Goal: Transaction & Acquisition: Purchase product/service

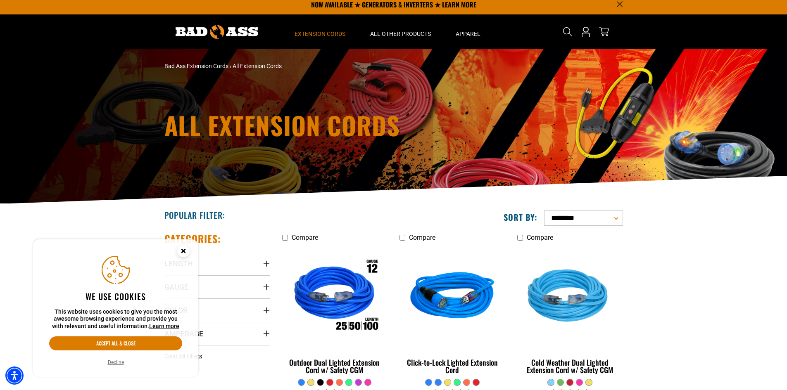
scroll to position [41, 0]
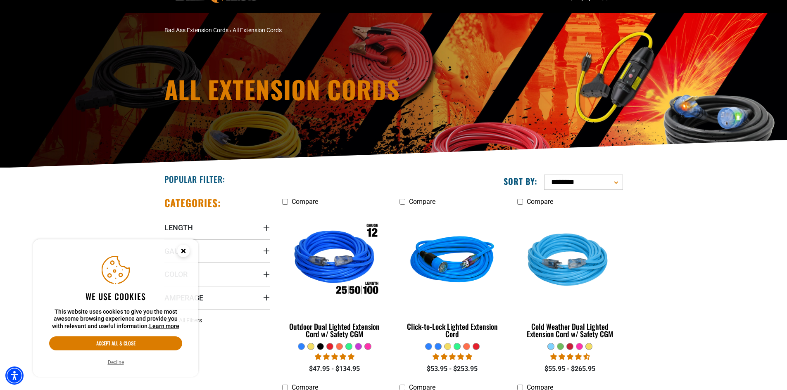
click at [183, 251] on icon "Close this option" at bounding box center [183, 250] width 3 height 3
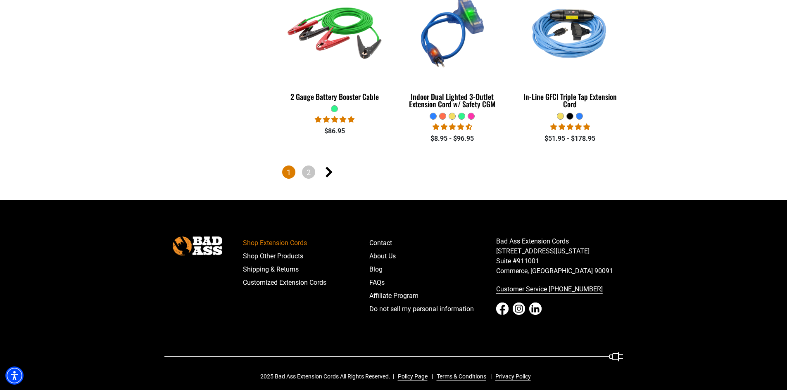
scroll to position [1983, 0]
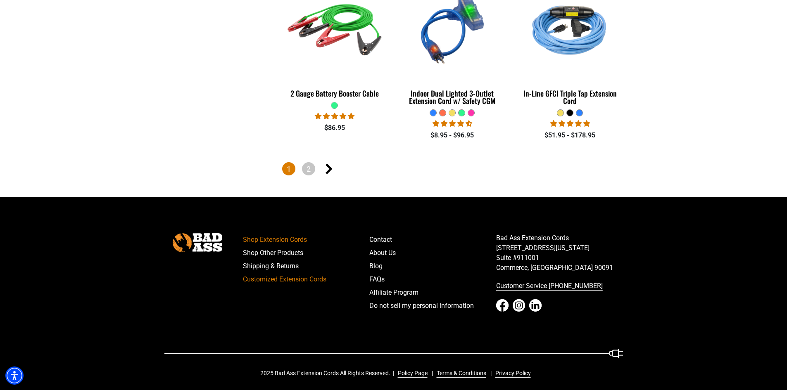
click at [282, 276] on link "Customized Extension Cords" at bounding box center [306, 279] width 127 height 13
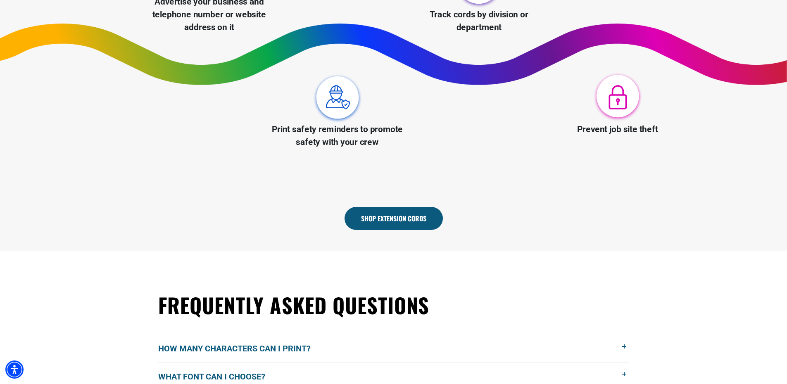
scroll to position [413, 0]
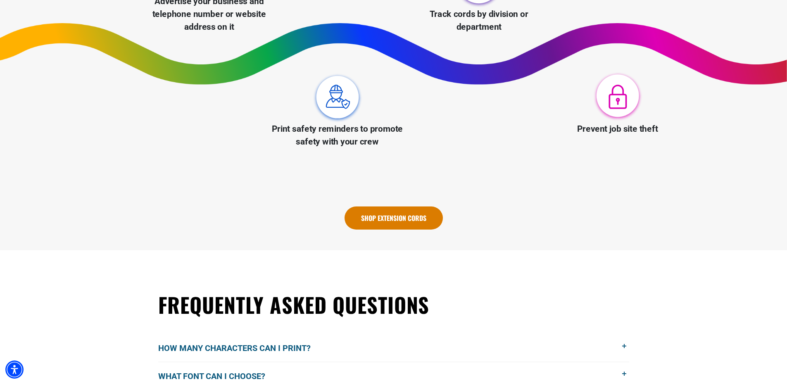
click at [385, 220] on link "Shop Extension Cords" at bounding box center [393, 217] width 98 height 23
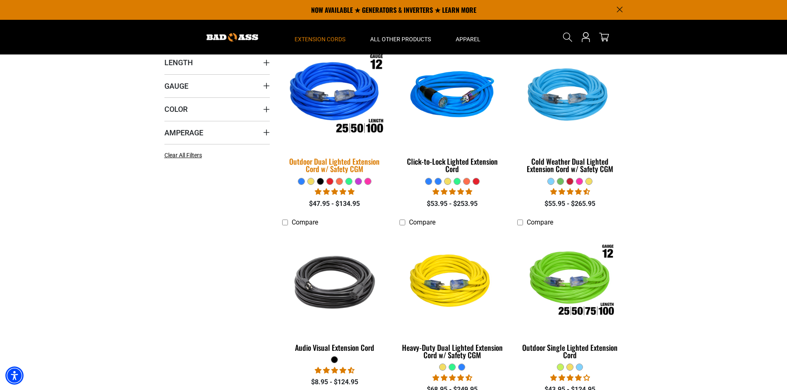
scroll to position [165, 0]
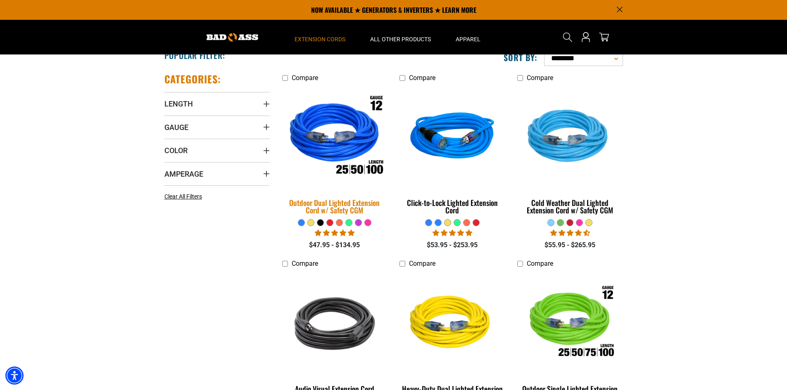
click at [335, 152] on img at bounding box center [335, 138] width 116 height 106
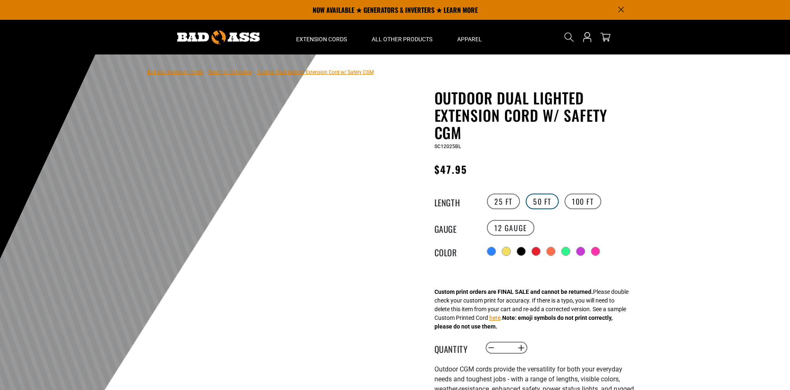
click at [544, 198] on label "50 FT" at bounding box center [542, 202] width 33 height 16
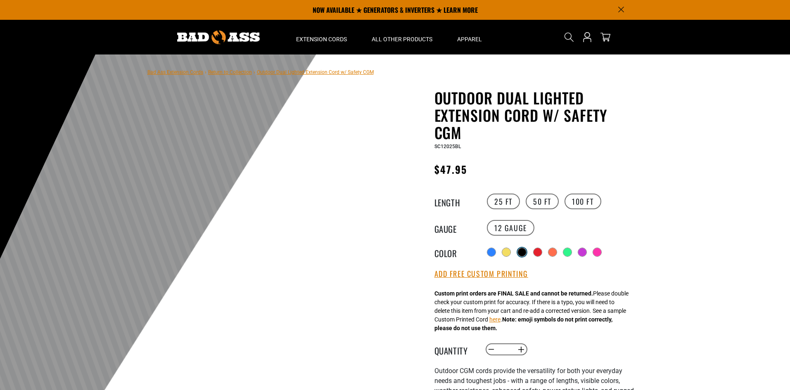
click at [519, 250] on div at bounding box center [561, 252] width 152 height 15
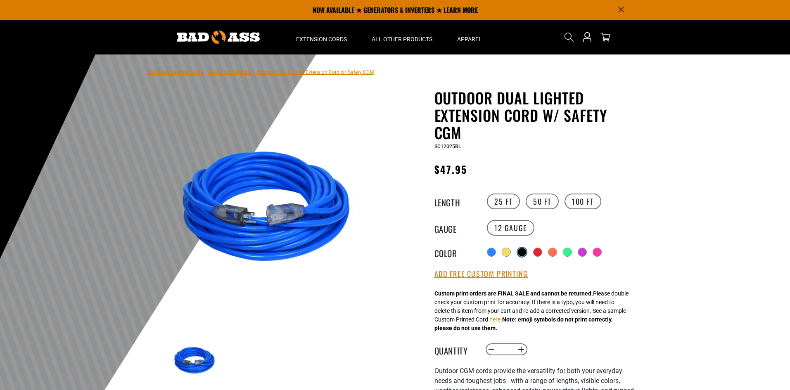
click at [523, 252] on div at bounding box center [522, 252] width 8 height 8
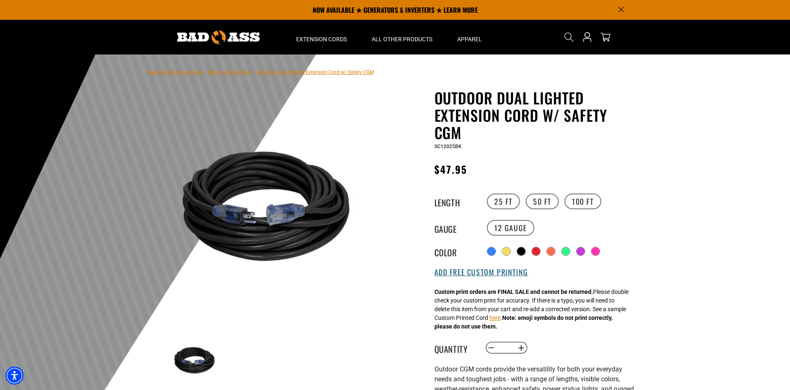
click at [495, 272] on button "Add Free Custom Printing" at bounding box center [481, 272] width 94 height 9
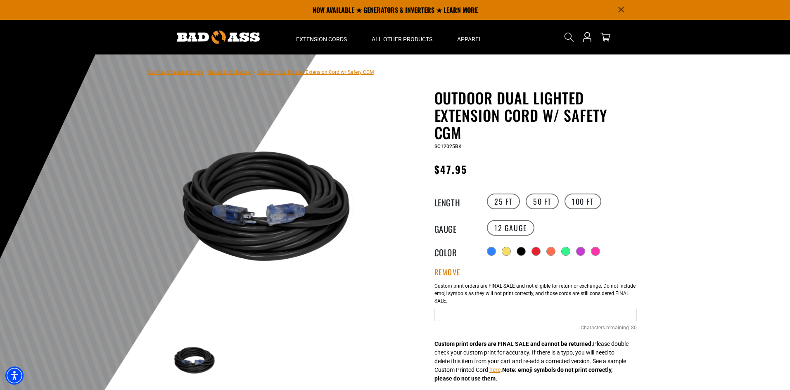
click at [467, 316] on input "text" at bounding box center [535, 315] width 202 height 12
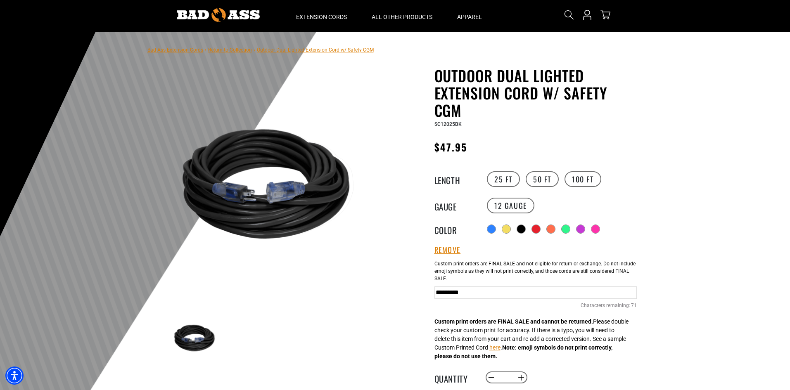
scroll to position [41, 0]
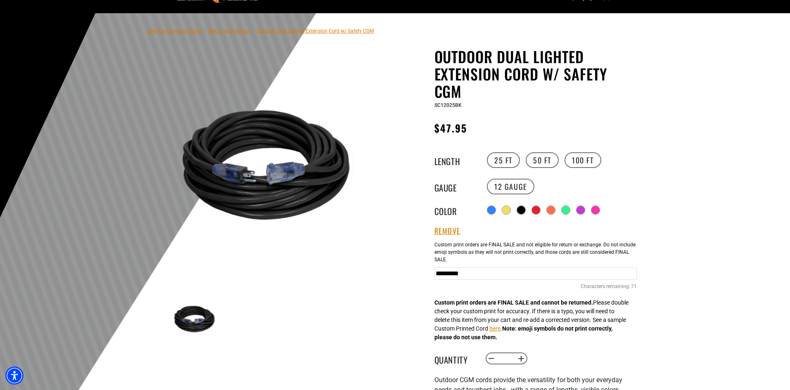
type input "*********"
click at [640, 110] on div "Outdoor Dual Lighted Extension Cord w/ Safety CGM Outdoor Dual Lighted Extensio…" at bounding box center [519, 312] width 248 height 529
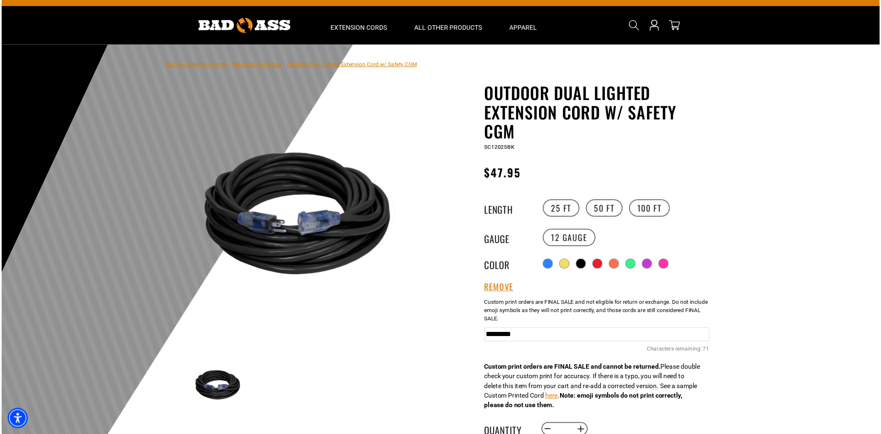
scroll to position [0, 0]
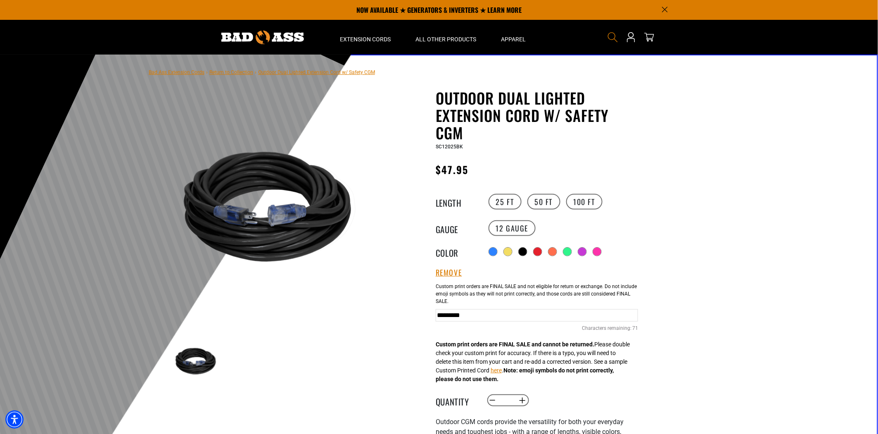
click at [611, 37] on icon "Search" at bounding box center [613, 37] width 11 height 11
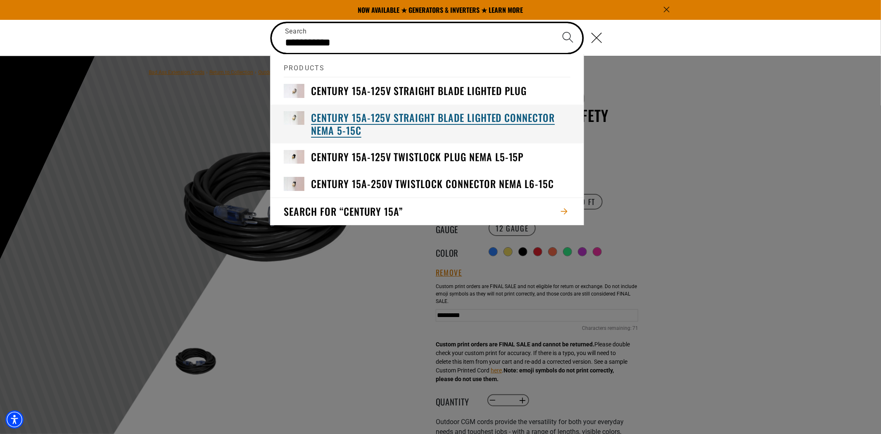
type input "**********"
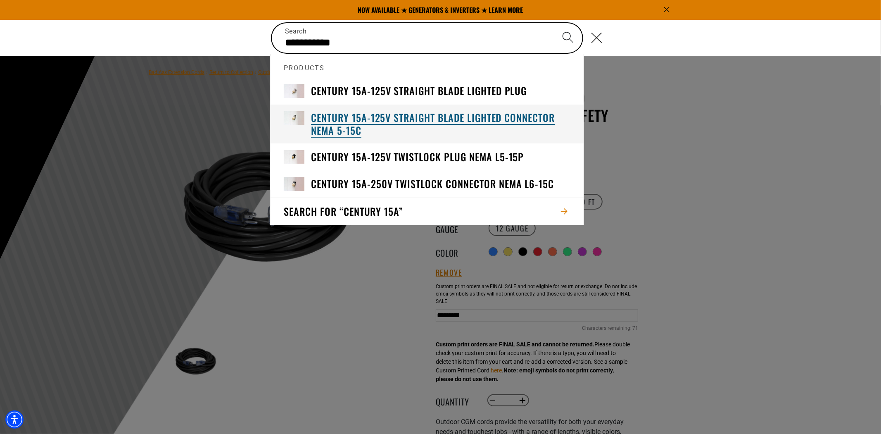
click at [415, 117] on h3 "Century 15A-125V Straight Blade Lighted Connector NEMA 5-15C" at bounding box center [440, 124] width 259 height 26
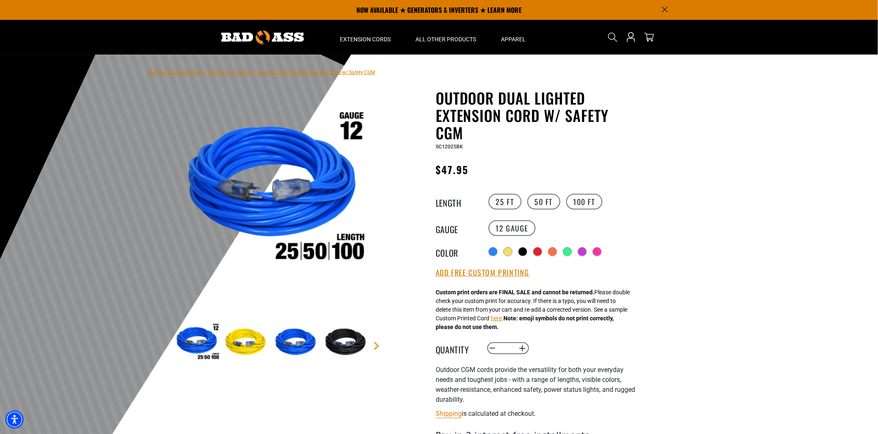
click at [725, 231] on div at bounding box center [439, 257] width 878 height 405
click at [501, 272] on button "Add Free Custom Printing" at bounding box center [483, 272] width 94 height 9
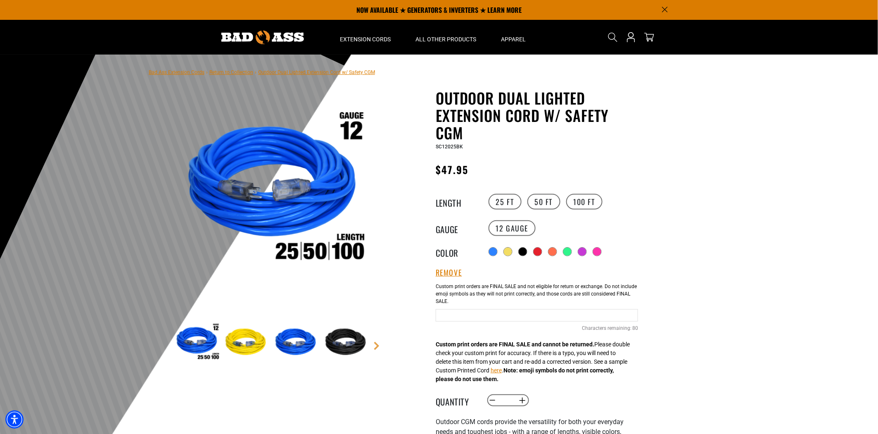
click at [484, 310] on input "Black Cables" at bounding box center [537, 315] width 202 height 12
click at [484, 310] on input "**********" at bounding box center [537, 315] width 202 height 12
type input "*********"
click at [752, 264] on div at bounding box center [439, 257] width 878 height 405
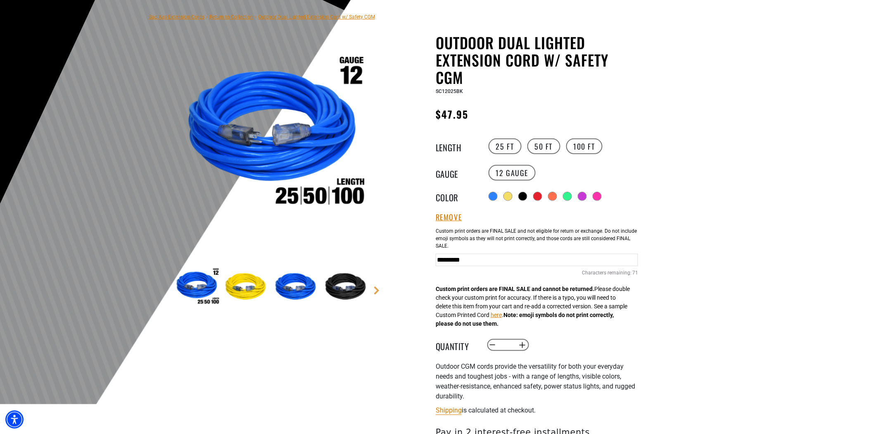
scroll to position [183, 0]
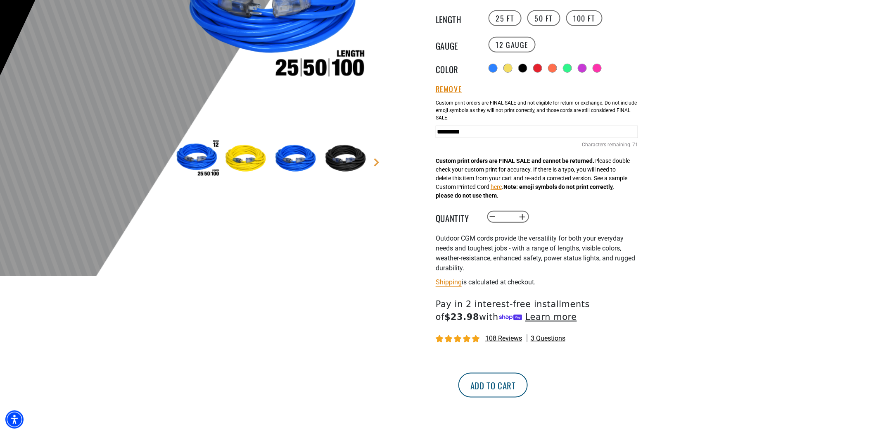
click at [528, 381] on button "Add to cart" at bounding box center [492, 385] width 69 height 25
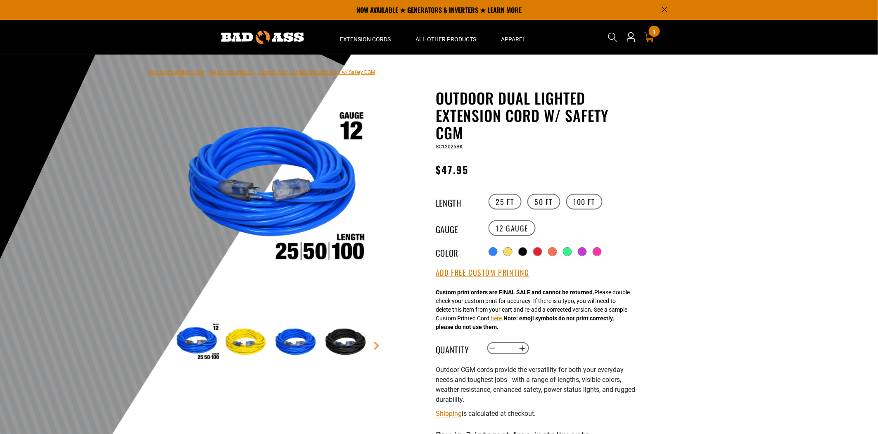
click at [651, 32] on div "1 1 item" at bounding box center [654, 31] width 11 height 11
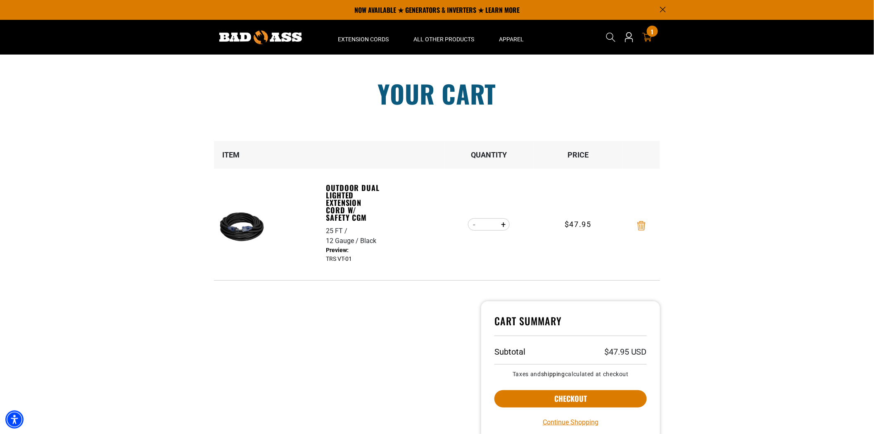
click at [642, 226] on icon "Remove Outdoor Dual Lighted Extension Cord w/ Safety CGM - 25 FT / 12 Gauge / B…" at bounding box center [641, 225] width 8 height 9
